Goal: Transaction & Acquisition: Book appointment/travel/reservation

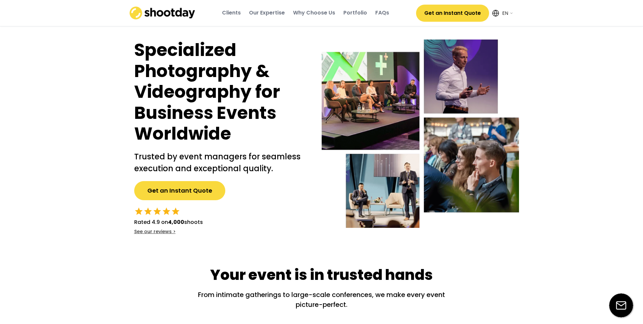
select select ""en""
click at [359, 11] on div "Portfolio" at bounding box center [356, 12] width 24 height 7
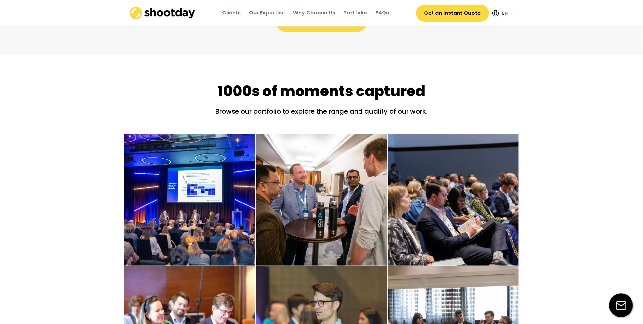
scroll to position [905, 0]
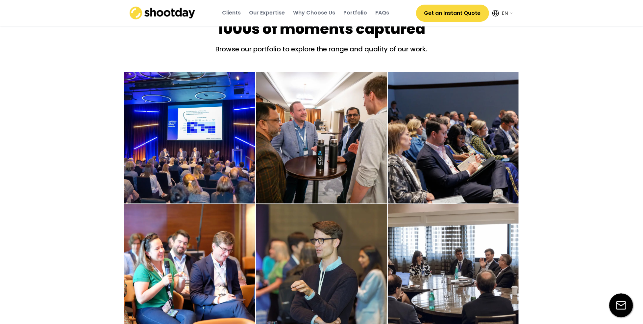
click at [235, 12] on div "Clients" at bounding box center [231, 12] width 19 height 7
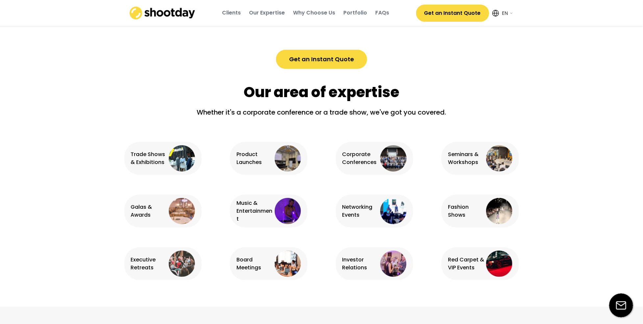
scroll to position [449, 0]
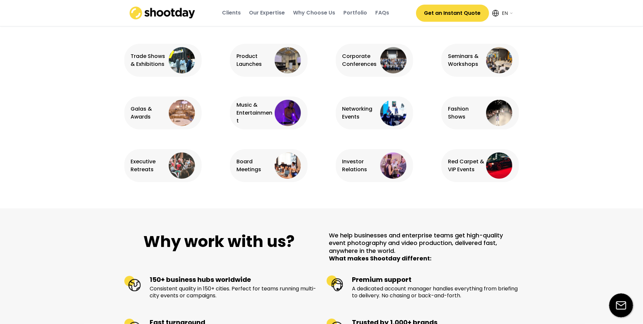
click at [504, 111] on img at bounding box center [499, 113] width 26 height 26
click at [453, 114] on div "Fashion Shows" at bounding box center [466, 113] width 37 height 16
click at [504, 114] on img at bounding box center [499, 113] width 26 height 26
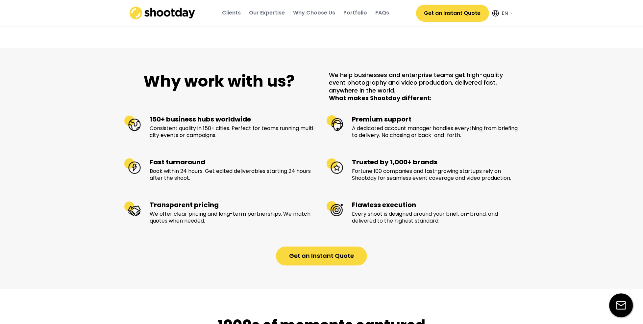
scroll to position [613, 0]
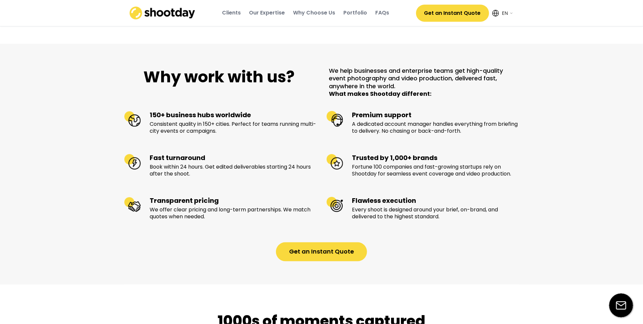
click at [320, 258] on button "Get an Instant Quote" at bounding box center [321, 251] width 91 height 19
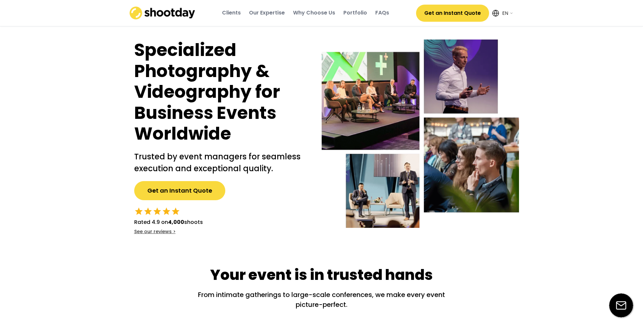
select select ""en""
